Goal: Find specific page/section: Find specific page/section

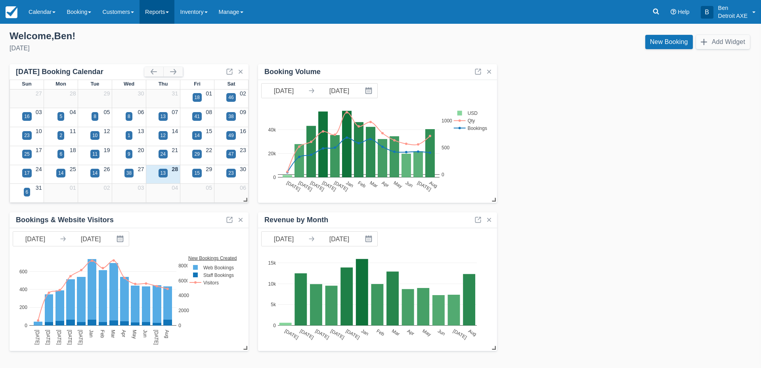
click at [169, 12] on link "Reports" at bounding box center [157, 12] width 35 height 24
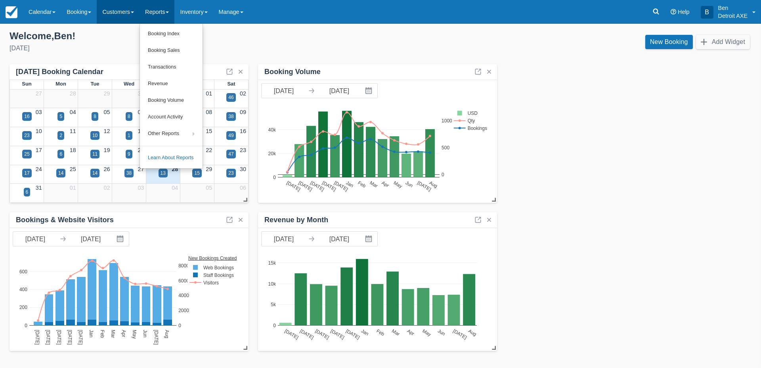
click at [132, 11] on link "Customers" at bounding box center [118, 12] width 43 height 24
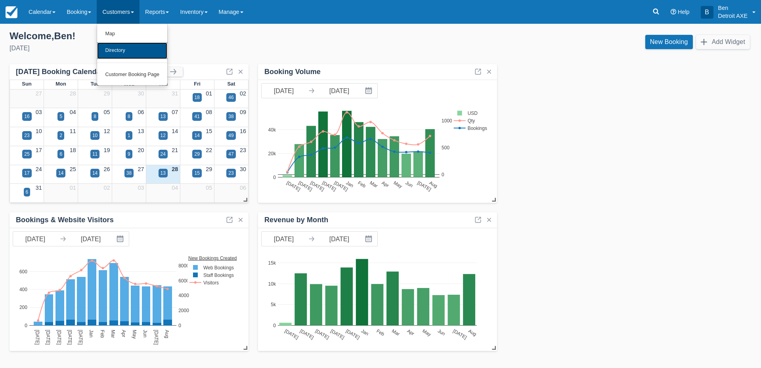
click at [117, 47] on link "Directory" at bounding box center [132, 50] width 70 height 17
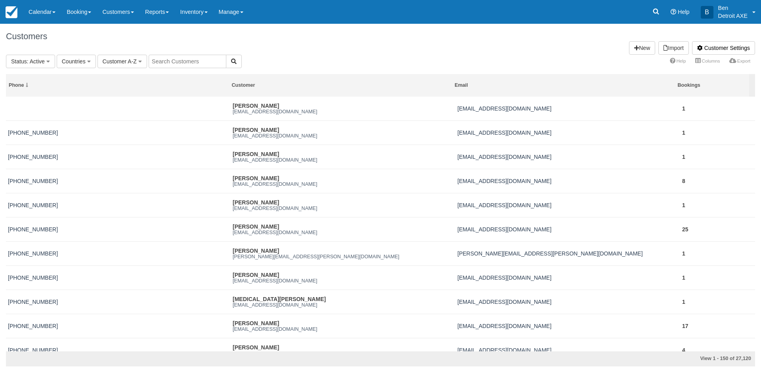
click at [170, 63] on input "text" at bounding box center [188, 61] width 78 height 13
type input "zarb"
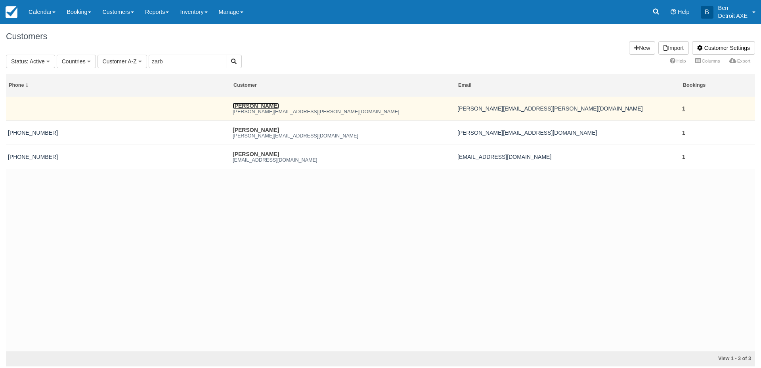
click at [251, 105] on link "[PERSON_NAME]" at bounding box center [256, 106] width 46 height 6
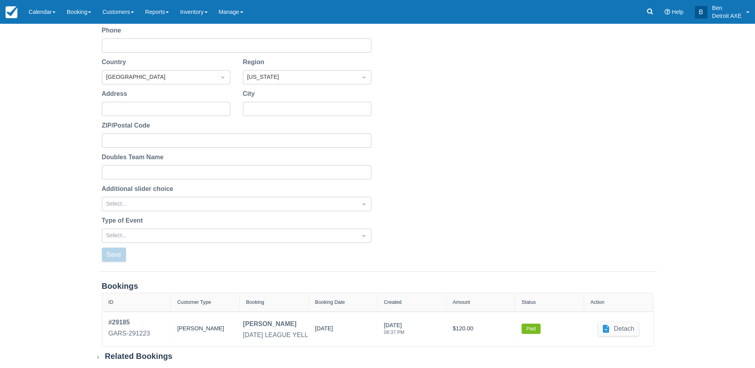
scroll to position [183, 0]
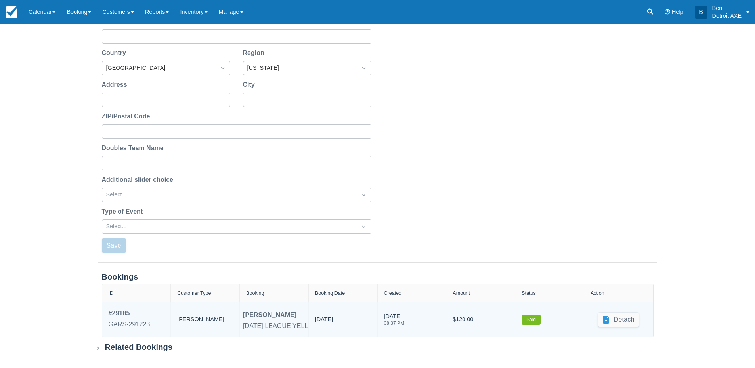
click at [130, 326] on div "GARS-291223" at bounding box center [130, 325] width 42 height 10
